Goal: Information Seeking & Learning: Learn about a topic

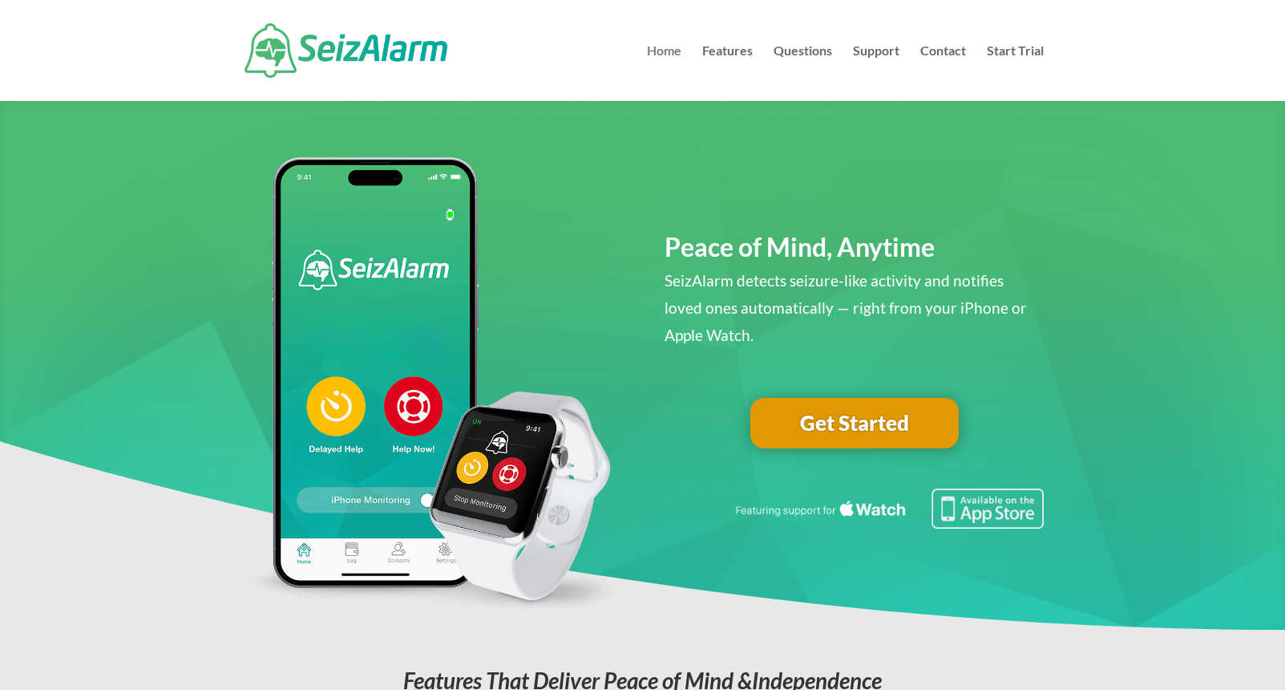
click at [669, 53] on link "Home" at bounding box center [664, 73] width 34 height 56
click at [728, 47] on link "Features" at bounding box center [727, 73] width 51 height 56
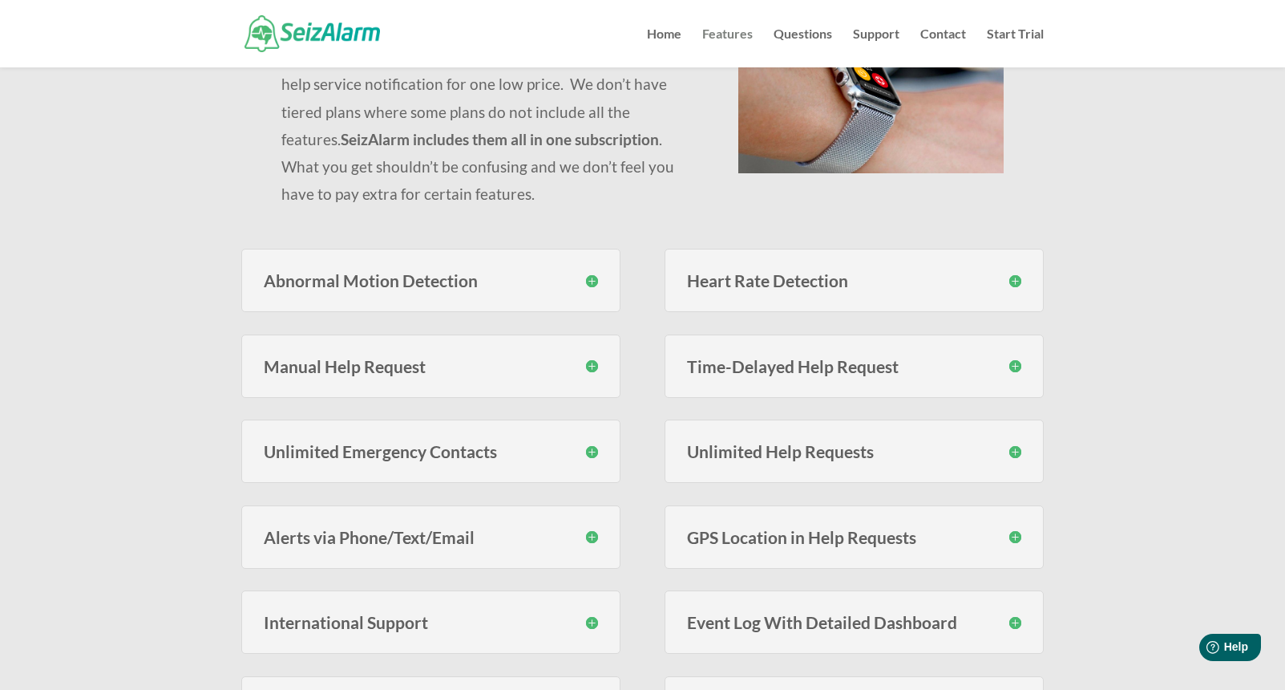
scroll to position [228, 0]
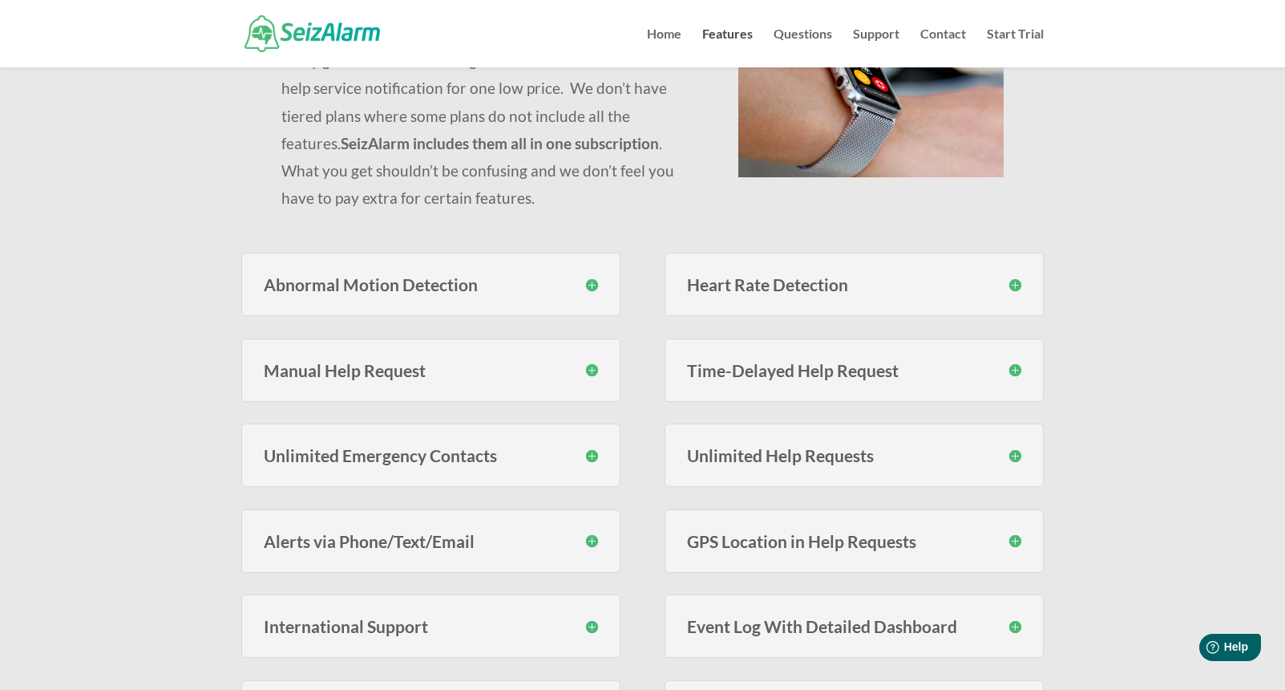
click at [592, 286] on h3 "Abnormal Motion Detection" at bounding box center [431, 284] width 334 height 17
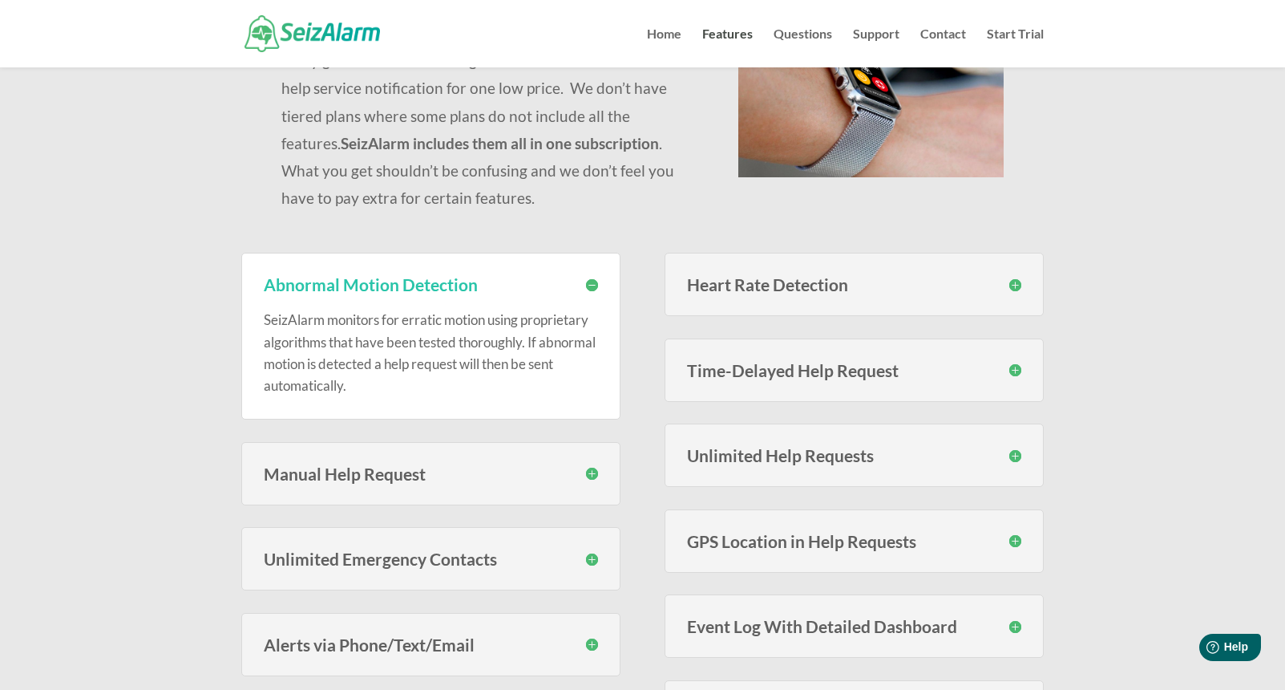
click at [1016, 284] on h3 "Heart Rate Detection" at bounding box center [854, 284] width 334 height 17
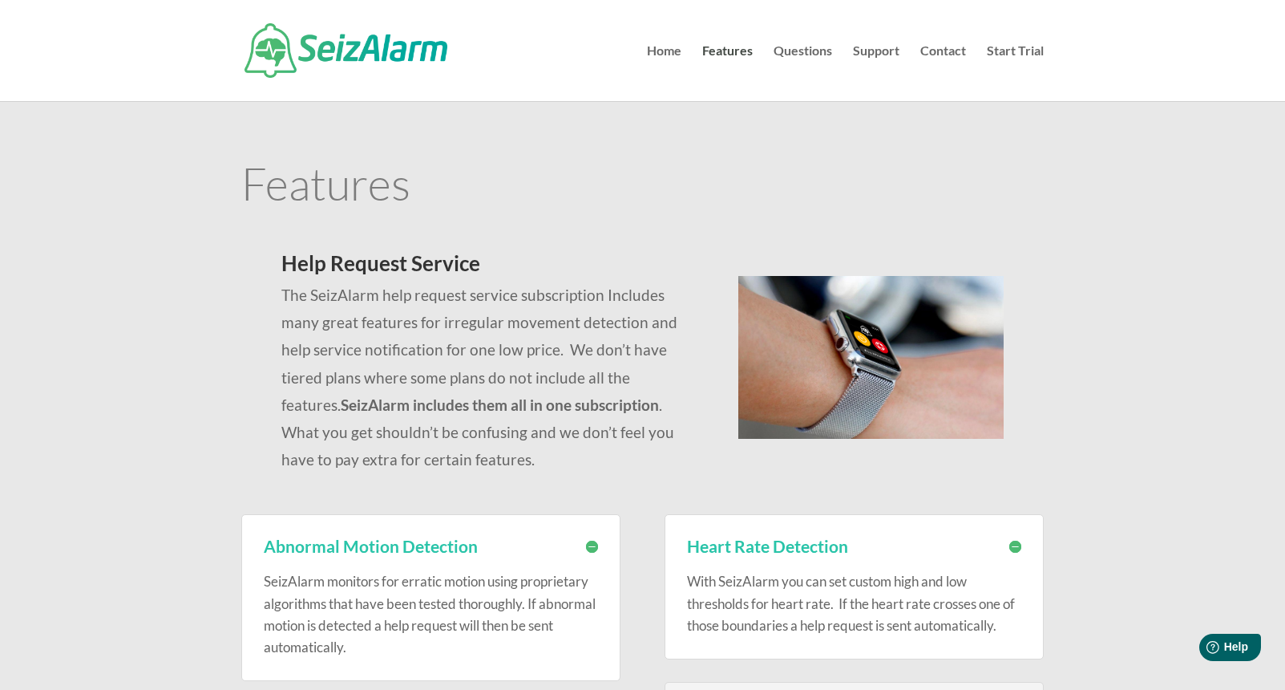
scroll to position [0, 0]
click at [728, 52] on link "Features" at bounding box center [727, 73] width 51 height 56
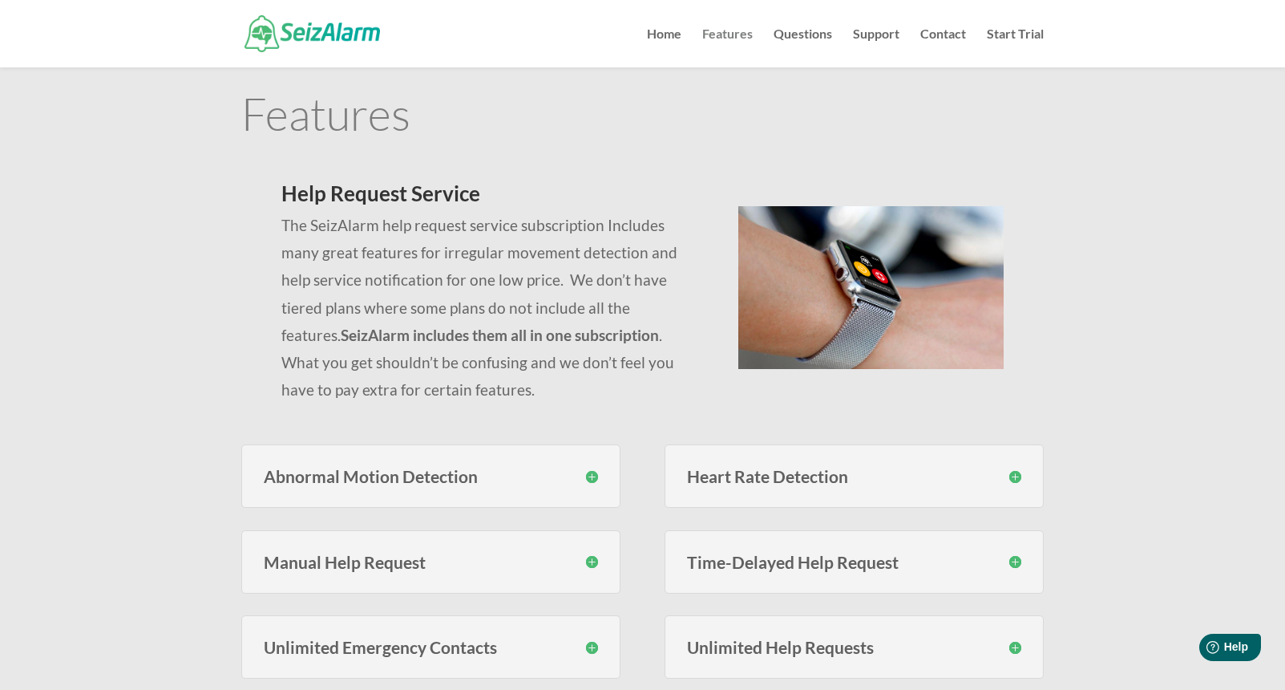
scroll to position [34, 0]
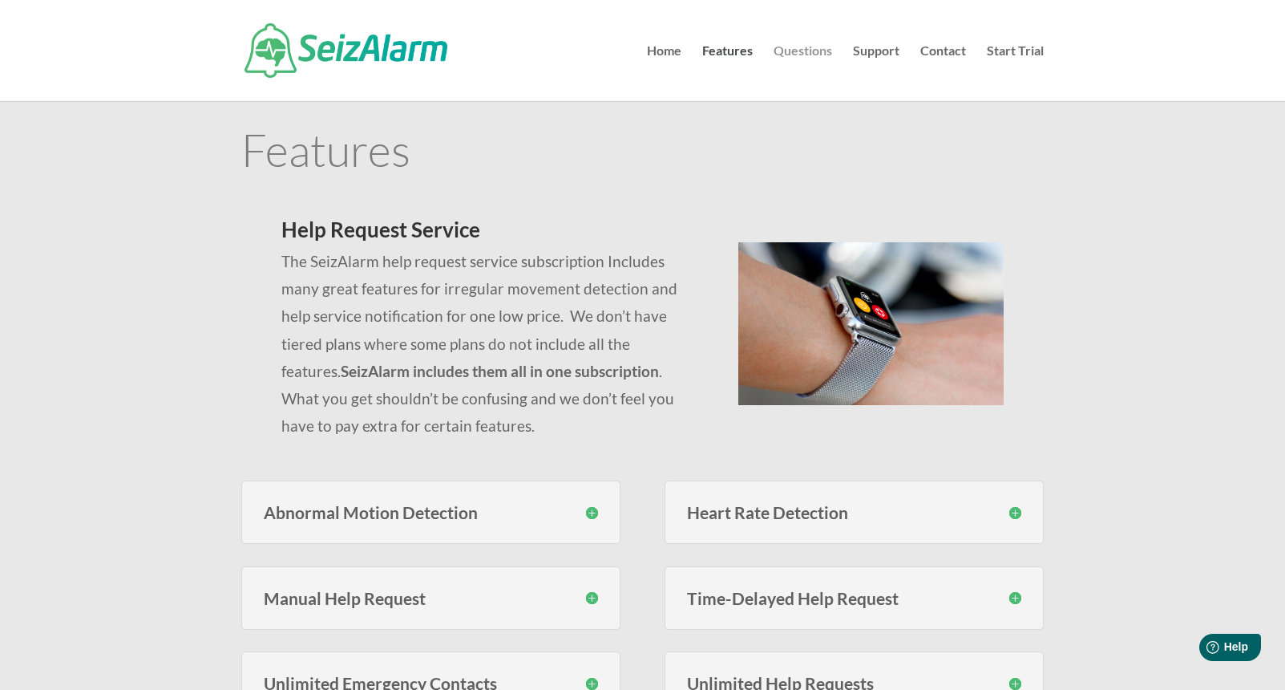
click at [812, 51] on link "Questions" at bounding box center [803, 73] width 59 height 56
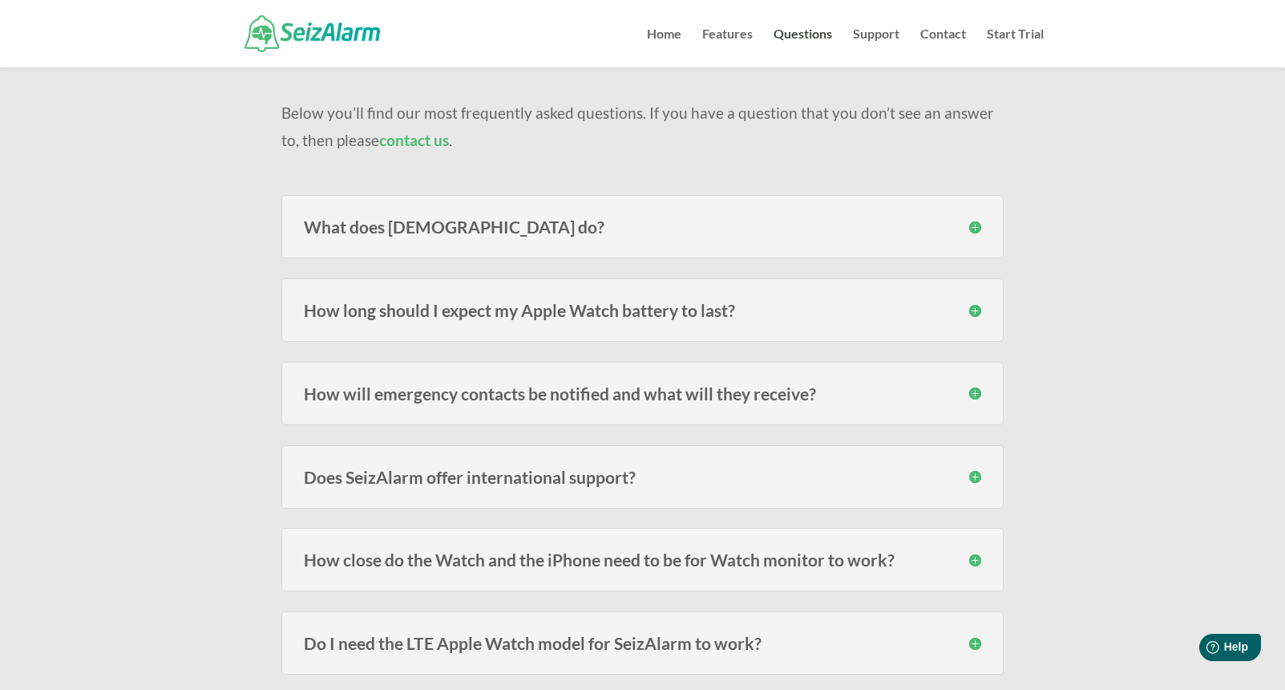
scroll to position [121, 0]
click at [975, 391] on h3 "How will emergency contacts be notified and what will they receive?" at bounding box center [643, 391] width 678 height 17
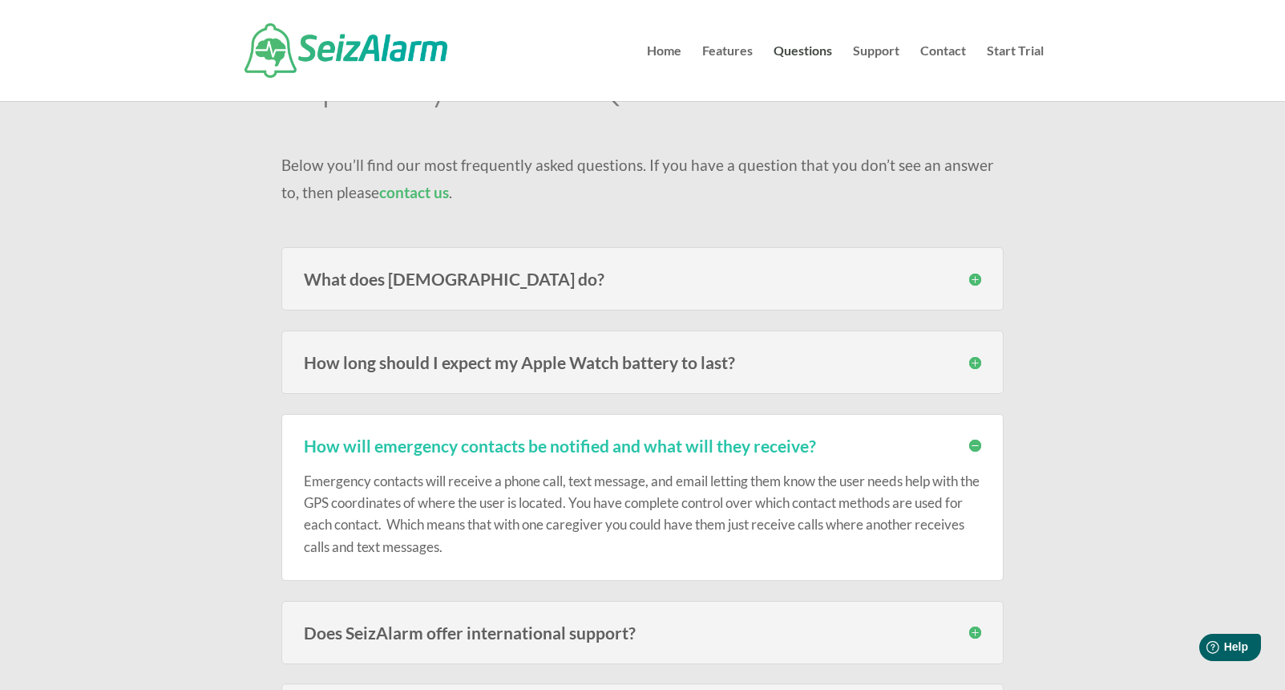
scroll to position [0, 0]
